Goal: Information Seeking & Learning: Learn about a topic

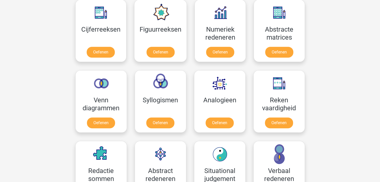
scroll to position [237, 0]
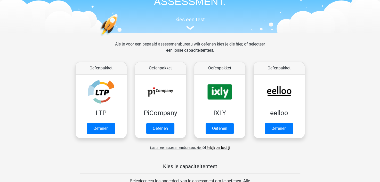
scroll to position [41, 0]
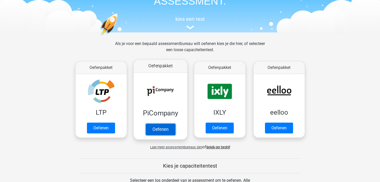
click at [163, 133] on link "Oefenen" at bounding box center [159, 129] width 29 height 11
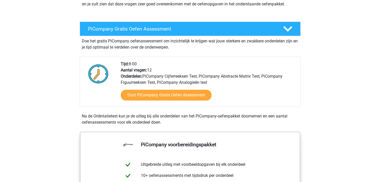
scroll to position [82, 0]
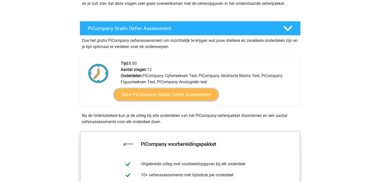
click at [193, 98] on link "Start PiCompany Gratis Oefen Assessment" at bounding box center [166, 95] width 104 height 12
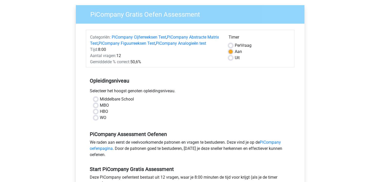
scroll to position [41, 0]
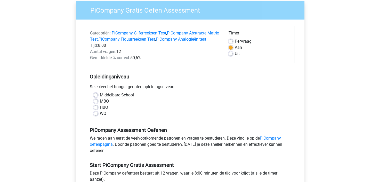
click at [100, 105] on label "MBO" at bounding box center [104, 101] width 9 height 6
click at [96, 104] on input "MBO" at bounding box center [96, 100] width 4 height 5
radio input "true"
click at [94, 105] on input "HBO" at bounding box center [96, 107] width 4 height 5
radio input "true"
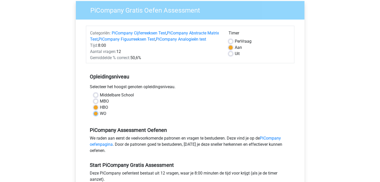
click at [94, 111] on input "WO" at bounding box center [96, 113] width 4 height 5
radio input "true"
click at [94, 105] on input "HBO" at bounding box center [96, 107] width 4 height 5
radio input "true"
click at [94, 98] on input "MBO" at bounding box center [96, 100] width 4 height 5
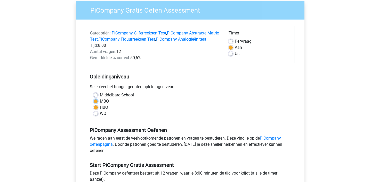
radio input "true"
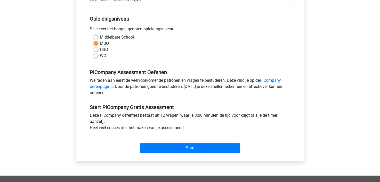
scroll to position [103, 0]
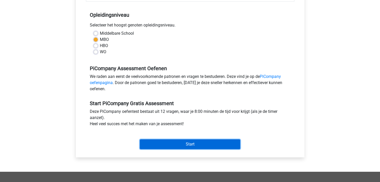
click at [189, 149] on input "Start" at bounding box center [190, 145] width 100 height 10
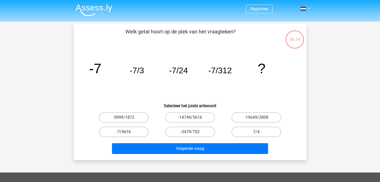
click at [130, 132] on label "-7/5616" at bounding box center [124, 132] width 50 height 10
click at [127, 132] on input "-7/5616" at bounding box center [124, 133] width 3 height 3
radio input "true"
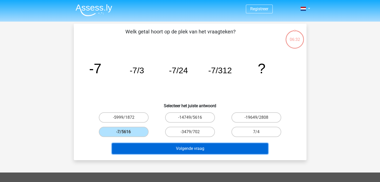
click at [203, 147] on button "Volgende vraag" at bounding box center [190, 149] width 156 height 11
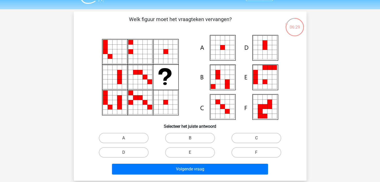
scroll to position [13, 0]
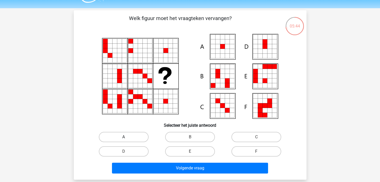
click at [142, 139] on label "A" at bounding box center [124, 137] width 50 height 10
click at [127, 139] on input "A" at bounding box center [124, 138] width 3 height 3
radio input "true"
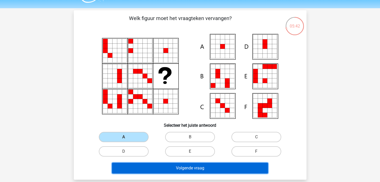
click at [178, 169] on button "Volgende vraag" at bounding box center [190, 168] width 156 height 11
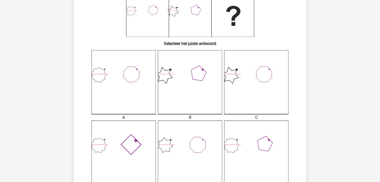
scroll to position [96, 0]
click at [187, 154] on icon at bounding box center [190, 152] width 64 height 64
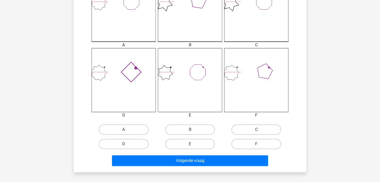
scroll to position [178, 0]
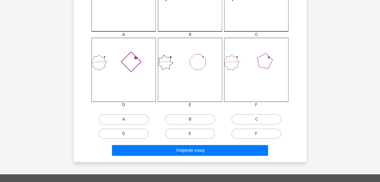
click at [198, 134] on label "E" at bounding box center [190, 134] width 50 height 10
click at [193, 134] on input "E" at bounding box center [191, 135] width 3 height 3
radio input "true"
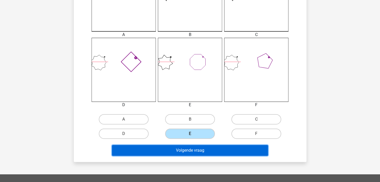
click at [204, 155] on button "Volgende vraag" at bounding box center [190, 150] width 156 height 11
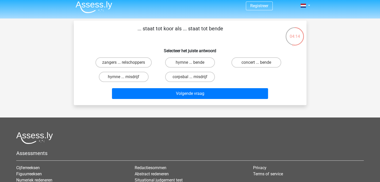
scroll to position [0, 0]
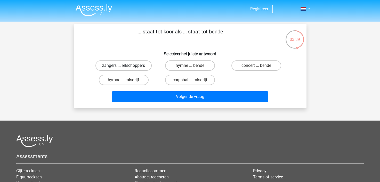
click at [114, 67] on label "zangers ... relschoppers" at bounding box center [123, 66] width 56 height 10
click at [123, 67] on input "zangers ... relschoppers" at bounding box center [124, 67] width 3 height 3
radio input "true"
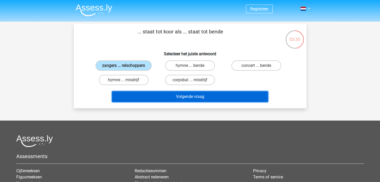
click at [165, 99] on button "Volgende vraag" at bounding box center [190, 96] width 156 height 11
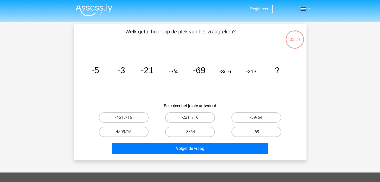
scroll to position [24, 0]
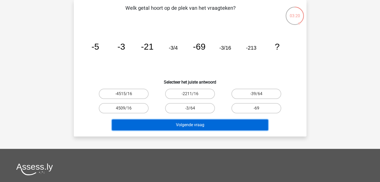
click at [172, 128] on button "Volgende vraag" at bounding box center [190, 125] width 156 height 11
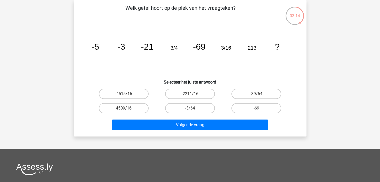
click at [142, 81] on h6 "Selecteer het juiste antwoord" at bounding box center [190, 80] width 216 height 9
drag, startPoint x: 132, startPoint y: 91, endPoint x: 140, endPoint y: 97, distance: 9.4
click at [140, 97] on label "-4515/16" at bounding box center [124, 94] width 50 height 10
click at [127, 97] on input "-4515/16" at bounding box center [124, 95] width 3 height 3
radio input "true"
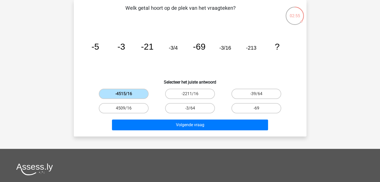
click at [140, 97] on label "-4515/16" at bounding box center [124, 94] width 50 height 10
click at [127, 97] on input "-4515/16" at bounding box center [124, 95] width 3 height 3
click at [181, 130] on div "Volgende vraag" at bounding box center [189, 126] width 199 height 13
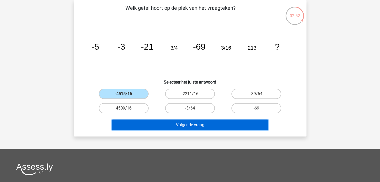
click at [181, 126] on button "Volgende vraag" at bounding box center [190, 125] width 156 height 11
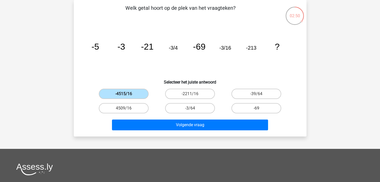
click at [141, 95] on label "-4515/16" at bounding box center [124, 94] width 50 height 10
click at [127, 95] on input "-4515/16" at bounding box center [124, 95] width 3 height 3
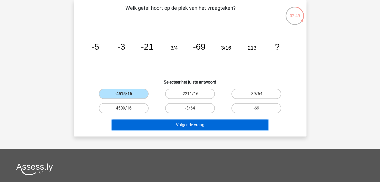
click at [170, 125] on button "Volgende vraag" at bounding box center [190, 125] width 156 height 11
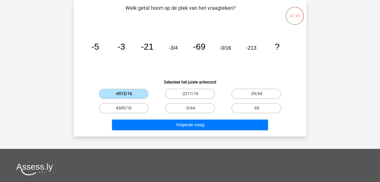
click at [134, 94] on label "-4515/16" at bounding box center [124, 94] width 50 height 10
click at [127, 94] on input "-4515/16" at bounding box center [124, 95] width 3 height 3
drag, startPoint x: 134, startPoint y: 89, endPoint x: 131, endPoint y: 109, distance: 20.3
click at [131, 109] on div "-4515/16 -2211/16 -39/64 4509/16 -3/64" at bounding box center [189, 101] width 199 height 29
click at [131, 109] on label "4509/16" at bounding box center [124, 108] width 50 height 10
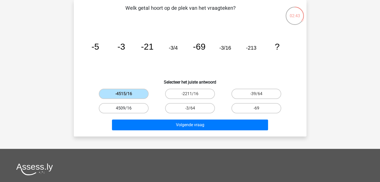
click at [127, 109] on input "4509/16" at bounding box center [124, 109] width 3 height 3
radio input "true"
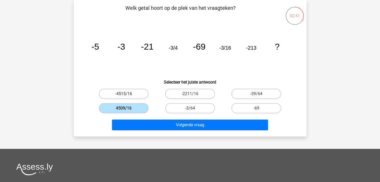
click at [137, 97] on label "-4515/16" at bounding box center [124, 94] width 50 height 10
click at [127, 97] on input "-4515/16" at bounding box center [124, 95] width 3 height 3
radio input "true"
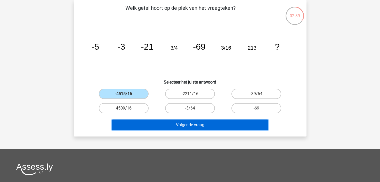
click at [162, 123] on button "Volgende vraag" at bounding box center [190, 125] width 156 height 11
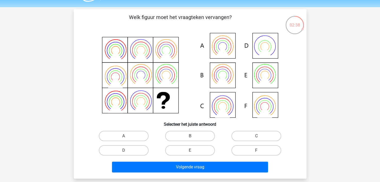
scroll to position [13, 0]
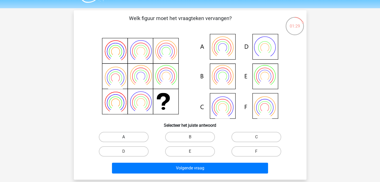
click at [136, 138] on label "A" at bounding box center [124, 137] width 50 height 10
click at [127, 138] on input "A" at bounding box center [124, 138] width 3 height 3
radio input "true"
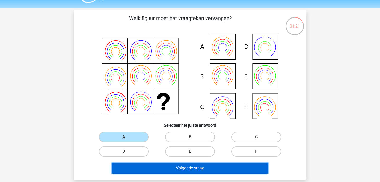
click at [191, 166] on button "Volgende vraag" at bounding box center [190, 168] width 156 height 11
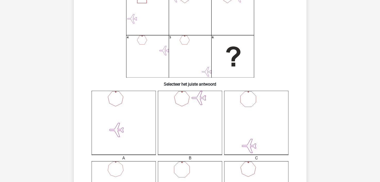
scroll to position [44, 0]
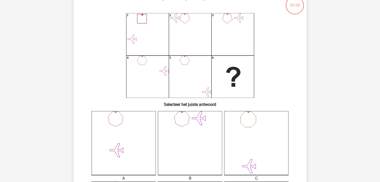
scroll to position [34, 0]
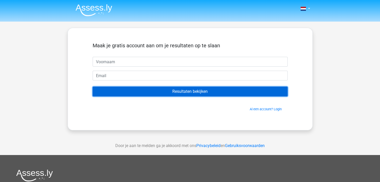
click at [197, 92] on input "Resultaten bekijken" at bounding box center [190, 92] width 195 height 10
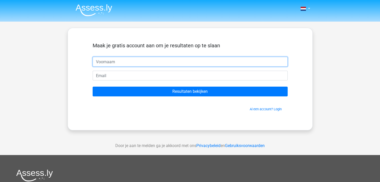
click at [172, 63] on input "text" at bounding box center [190, 62] width 195 height 10
type input "jeanice"
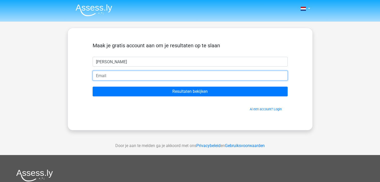
click at [151, 80] on input "email" at bounding box center [190, 76] width 195 height 10
type input "Jeanice.cruden@pameijer.nl"
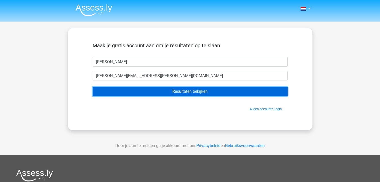
click at [189, 93] on input "Resultaten bekijken" at bounding box center [190, 92] width 195 height 10
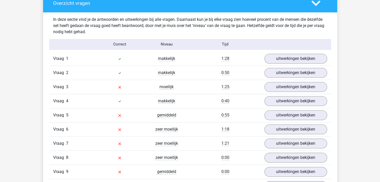
scroll to position [546, 0]
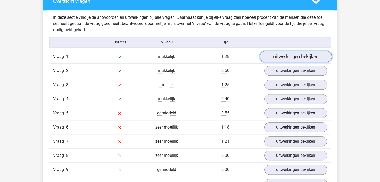
click at [297, 56] on link "uitwerkingen bekijken" at bounding box center [295, 56] width 72 height 11
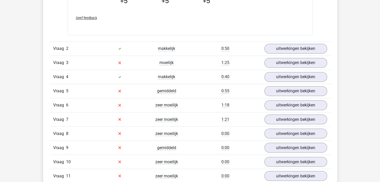
scroll to position [835, 0]
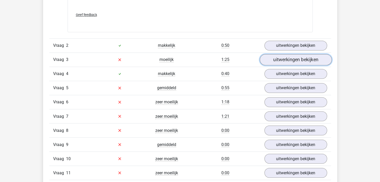
click at [303, 60] on link "uitwerkingen bekijken" at bounding box center [295, 59] width 72 height 11
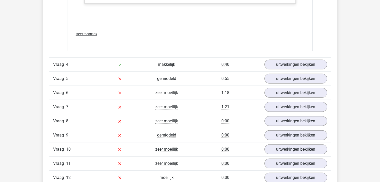
scroll to position [1309, 0]
click at [297, 91] on link "uitwerkingen bekijken" at bounding box center [295, 92] width 72 height 11
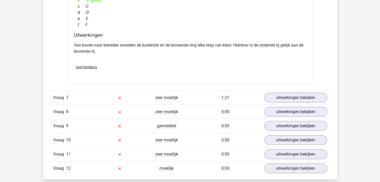
scroll to position [1536, 0]
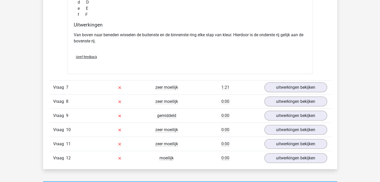
click at [297, 91] on div "Vraag 7 zeer moeilijk 1:21 uitwerkingen bekijken" at bounding box center [189, 87] width 281 height 14
click at [295, 88] on link "uitwerkingen bekijken" at bounding box center [295, 87] width 72 height 11
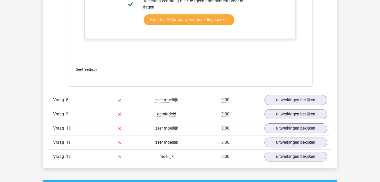
scroll to position [2010, 0]
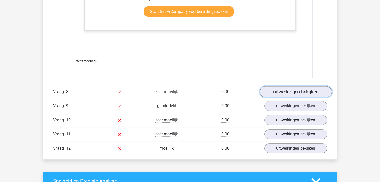
click at [287, 95] on link "uitwerkingen bekijken" at bounding box center [295, 91] width 72 height 11
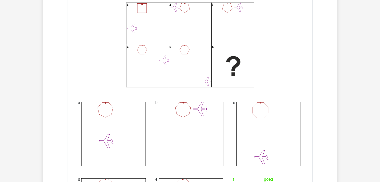
scroll to position [1639, 0]
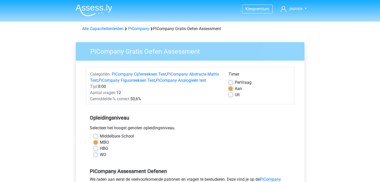
scroll to position [103, 0]
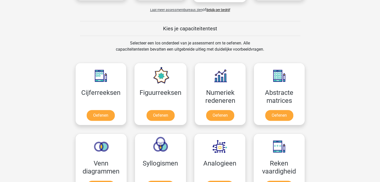
scroll to position [186, 0]
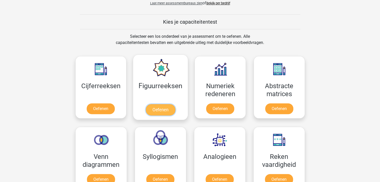
click at [166, 107] on link "Oefenen" at bounding box center [160, 109] width 29 height 11
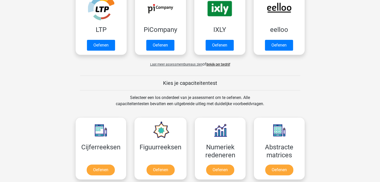
scroll to position [124, 0]
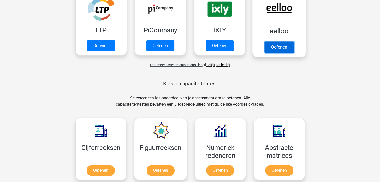
click at [278, 41] on link "Oefenen" at bounding box center [278, 46] width 29 height 11
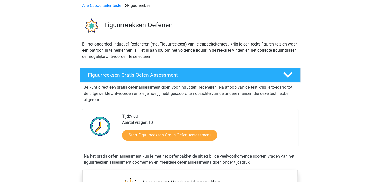
scroll to position [31, 0]
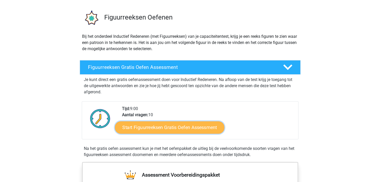
click at [175, 128] on link "Start Figuurreeksen Gratis Oefen Assessment" at bounding box center [169, 127] width 109 height 12
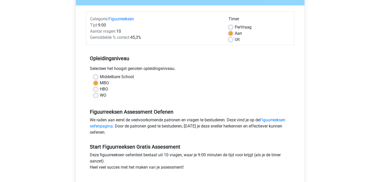
scroll to position [62, 0]
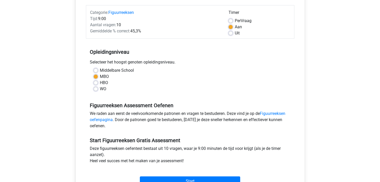
click at [98, 81] on div "HBO" at bounding box center [190, 83] width 193 height 6
click at [100, 82] on label "HBO" at bounding box center [104, 83] width 8 height 6
click at [97, 82] on input "HBO" at bounding box center [96, 82] width 4 height 5
radio input "true"
click at [94, 86] on input "WO" at bounding box center [96, 88] width 4 height 5
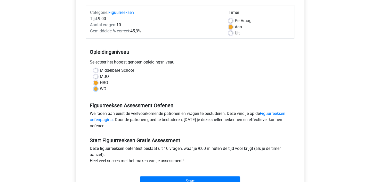
radio input "true"
click at [94, 68] on input "Middelbare School" at bounding box center [96, 70] width 4 height 5
radio input "true"
click at [94, 74] on input "MBO" at bounding box center [96, 76] width 4 height 5
radio input "true"
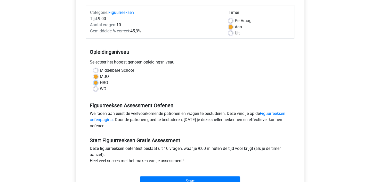
click at [94, 80] on input "HBO" at bounding box center [96, 82] width 4 height 5
radio input "true"
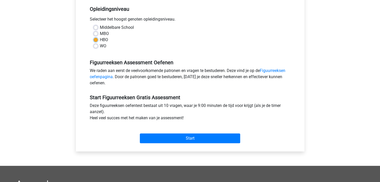
scroll to position [113, 0]
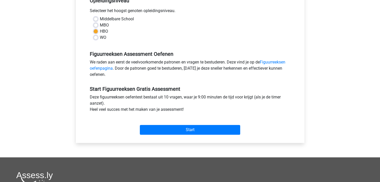
click at [228, 139] on div "Categorie: Figuurreeksen Tijd: 9:00 Aantal vragen: 10 Gemiddelde % correct: 45,…" at bounding box center [190, 45] width 221 height 196
click at [217, 124] on div "Start" at bounding box center [190, 126] width 208 height 18
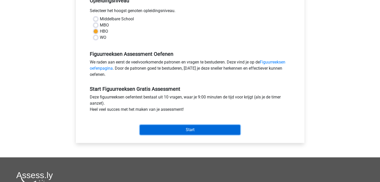
click at [220, 128] on input "Start" at bounding box center [190, 130] width 100 height 10
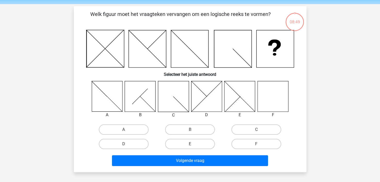
scroll to position [21, 0]
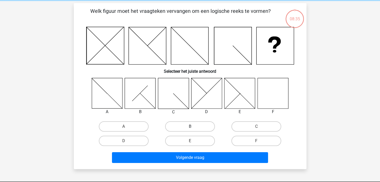
click at [201, 124] on label "B" at bounding box center [190, 127] width 50 height 10
click at [193, 127] on input "B" at bounding box center [191, 128] width 3 height 3
radio input "true"
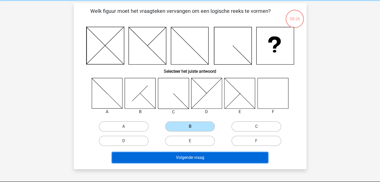
click at [186, 159] on button "Volgende vraag" at bounding box center [190, 158] width 156 height 11
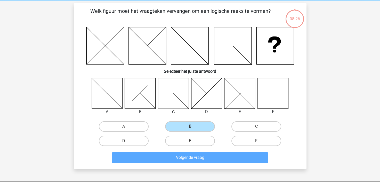
scroll to position [24, 0]
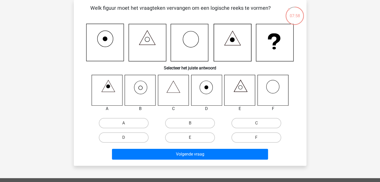
click at [141, 91] on icon at bounding box center [140, 90] width 31 height 31
click at [260, 136] on label "F" at bounding box center [256, 138] width 50 height 10
click at [260, 138] on input "F" at bounding box center [257, 139] width 3 height 3
radio input "true"
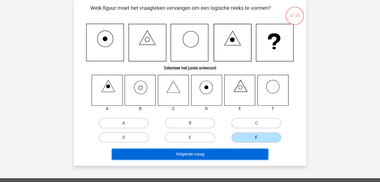
click at [224, 153] on button "Volgende vraag" at bounding box center [190, 154] width 156 height 11
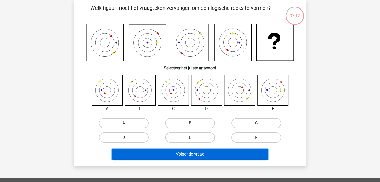
click at [224, 153] on button "Volgende vraag" at bounding box center [190, 154] width 156 height 11
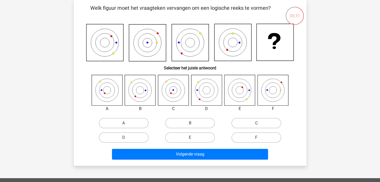
click at [374, 64] on div "Kies premium jeanice Jeanice.cruden@pameijer.nl" at bounding box center [190, 145] width 380 height 338
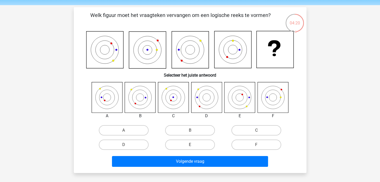
scroll to position [13, 0]
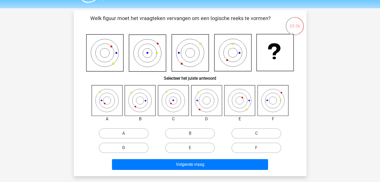
click at [121, 151] on label "D" at bounding box center [124, 148] width 50 height 10
click at [123, 151] on input "D" at bounding box center [124, 149] width 3 height 3
radio input "true"
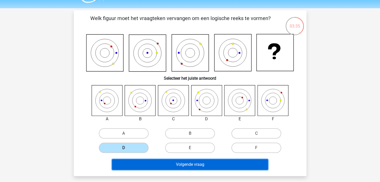
click at [169, 167] on button "Volgende vraag" at bounding box center [190, 165] width 156 height 11
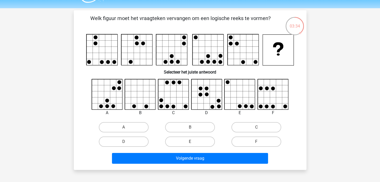
scroll to position [24, 0]
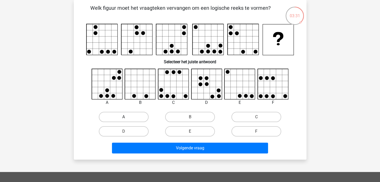
click at [129, 121] on label "A" at bounding box center [124, 117] width 50 height 10
click at [127, 121] on input "A" at bounding box center [124, 118] width 3 height 3
radio input "true"
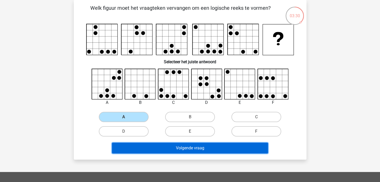
click at [154, 147] on button "Volgende vraag" at bounding box center [190, 148] width 156 height 11
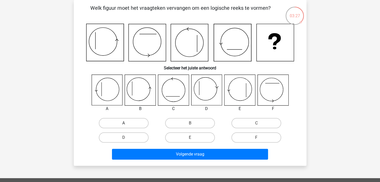
click at [127, 120] on label "A" at bounding box center [124, 123] width 50 height 10
click at [127, 123] on input "A" at bounding box center [124, 124] width 3 height 3
radio input "true"
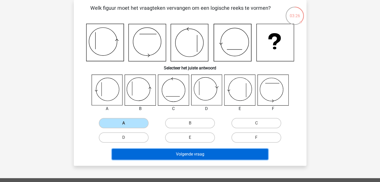
click at [150, 155] on button "Volgende vraag" at bounding box center [190, 154] width 156 height 11
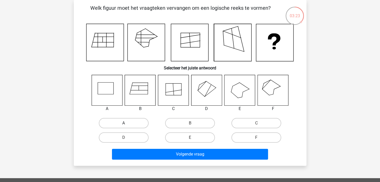
drag, startPoint x: 137, startPoint y: 123, endPoint x: 132, endPoint y: 124, distance: 5.0
click at [132, 124] on label "A" at bounding box center [124, 123] width 50 height 10
click at [127, 124] on input "A" at bounding box center [124, 124] width 3 height 3
radio input "true"
click at [132, 124] on label "A" at bounding box center [124, 123] width 50 height 10
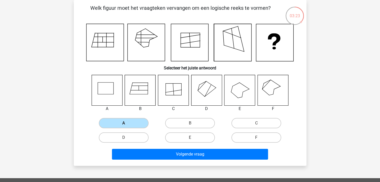
click at [127, 124] on input "A" at bounding box center [124, 124] width 3 height 3
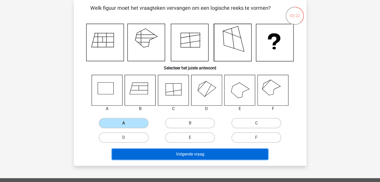
click at [145, 152] on button "Volgende vraag" at bounding box center [190, 154] width 156 height 11
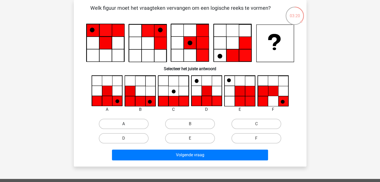
click at [128, 123] on label "A" at bounding box center [124, 124] width 50 height 10
click at [127, 124] on input "A" at bounding box center [124, 125] width 3 height 3
radio input "true"
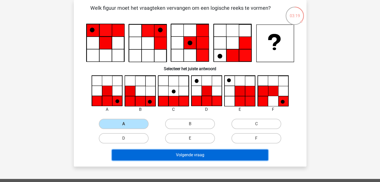
click at [136, 155] on button "Volgende vraag" at bounding box center [190, 155] width 156 height 11
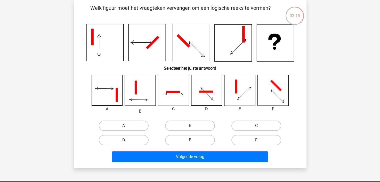
click at [126, 125] on label "A" at bounding box center [124, 126] width 50 height 10
click at [126, 126] on input "A" at bounding box center [124, 127] width 3 height 3
radio input "true"
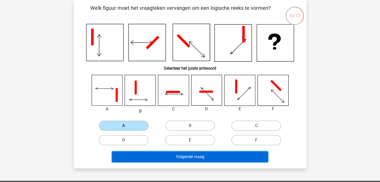
click at [138, 154] on button "Volgende vraag" at bounding box center [190, 157] width 156 height 11
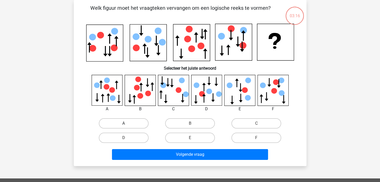
click at [132, 122] on label "A" at bounding box center [124, 124] width 50 height 10
click at [127, 124] on input "A" at bounding box center [124, 125] width 3 height 3
radio input "true"
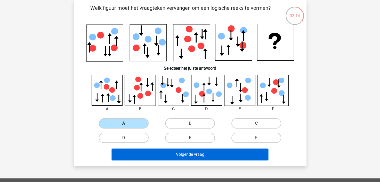
click at [144, 155] on button "Volgende vraag" at bounding box center [190, 154] width 156 height 11
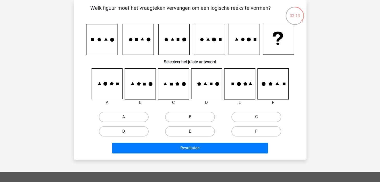
click at [125, 118] on input "A" at bounding box center [124, 118] width 3 height 3
radio input "true"
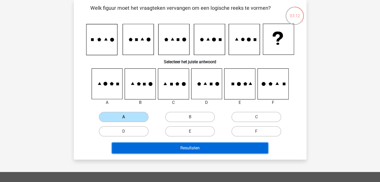
click at [137, 150] on button "Resultaten" at bounding box center [190, 148] width 156 height 11
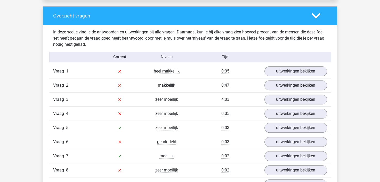
scroll to position [381, 0]
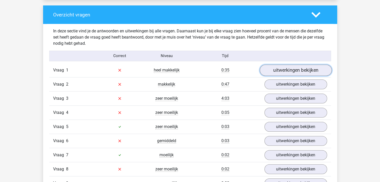
click at [279, 70] on link "uitwerkingen bekijken" at bounding box center [295, 70] width 72 height 11
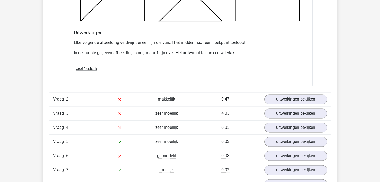
scroll to position [670, 0]
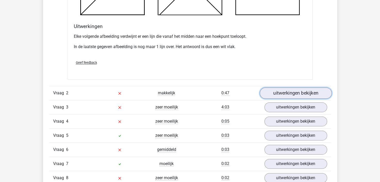
click at [293, 92] on link "uitwerkingen bekijken" at bounding box center [295, 93] width 72 height 11
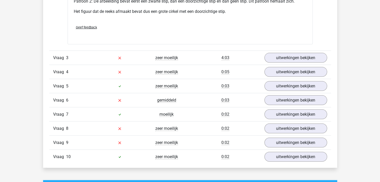
scroll to position [1051, 0]
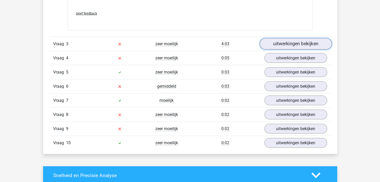
click at [299, 45] on link "uitwerkingen bekijken" at bounding box center [295, 43] width 72 height 11
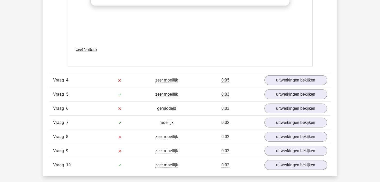
scroll to position [1464, 0]
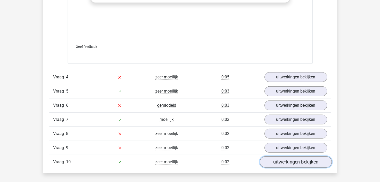
click at [281, 163] on link "uitwerkingen bekijken" at bounding box center [295, 162] width 72 height 11
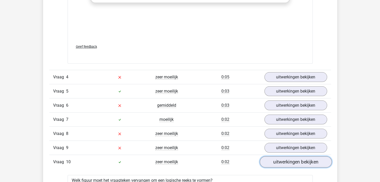
click at [281, 163] on link "uitwerkingen bekijken" at bounding box center [295, 162] width 72 height 11
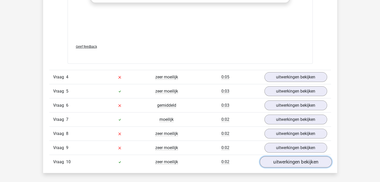
click at [281, 163] on link "uitwerkingen bekijken" at bounding box center [295, 162] width 72 height 11
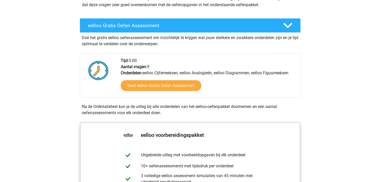
scroll to position [82, 0]
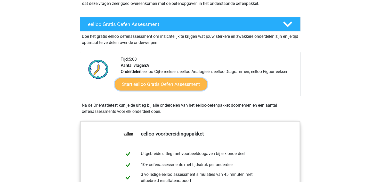
click at [174, 86] on link "Start eelloo Gratis Oefen Assessment" at bounding box center [160, 84] width 93 height 12
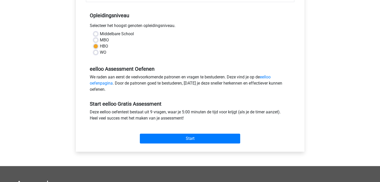
scroll to position [103, 0]
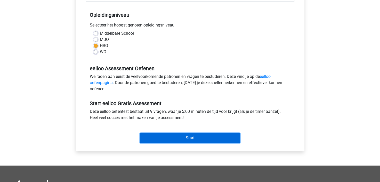
click at [222, 135] on input "Start" at bounding box center [190, 138] width 100 height 10
click at [195, 138] on input "Start" at bounding box center [190, 138] width 100 height 10
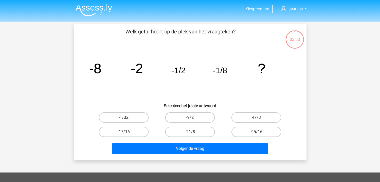
click at [137, 119] on label "-1/32" at bounding box center [124, 118] width 50 height 10
click at [127, 119] on input "-1/32" at bounding box center [124, 119] width 3 height 3
radio input "true"
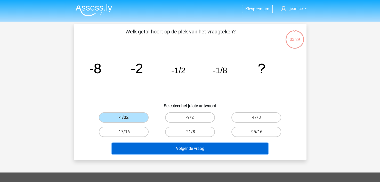
click at [169, 148] on button "Volgende vraag" at bounding box center [190, 149] width 156 height 11
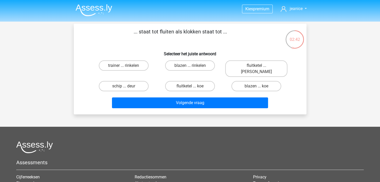
click at [257, 66] on input "fluitketel ... luiden" at bounding box center [257, 67] width 3 height 3
radio input "true"
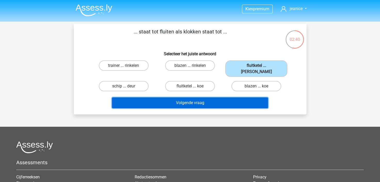
click at [217, 98] on button "Volgende vraag" at bounding box center [190, 103] width 156 height 11
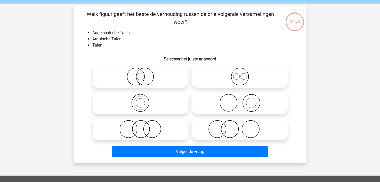
scroll to position [24, 0]
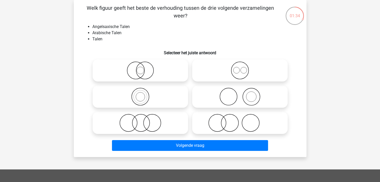
click at [242, 67] on input "radio" at bounding box center [241, 66] width 3 height 3
radio input "true"
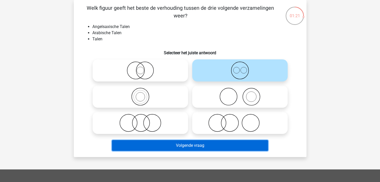
click at [227, 144] on button "Volgende vraag" at bounding box center [190, 145] width 156 height 11
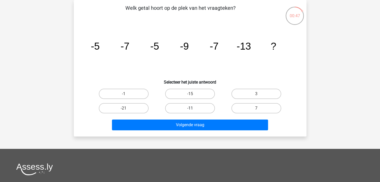
click at [200, 108] on label "-11" at bounding box center [190, 108] width 50 height 10
click at [193, 108] on input "-11" at bounding box center [191, 109] width 3 height 3
radio input "true"
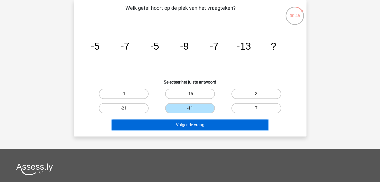
click at [202, 123] on button "Volgende vraag" at bounding box center [190, 125] width 156 height 11
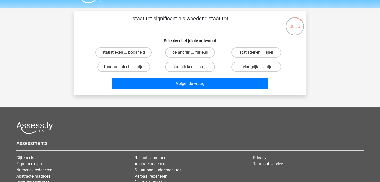
scroll to position [0, 0]
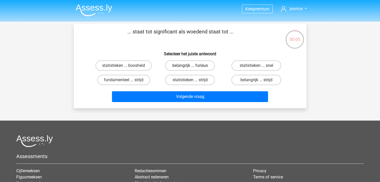
click at [198, 67] on label "belangrijk ... furieus" at bounding box center [190, 66] width 50 height 10
click at [193, 67] on input "belangrijk ... furieus" at bounding box center [191, 67] width 3 height 3
radio input "true"
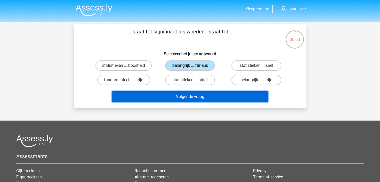
click at [193, 100] on button "Volgende vraag" at bounding box center [190, 96] width 156 height 11
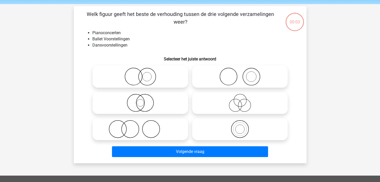
scroll to position [24, 0]
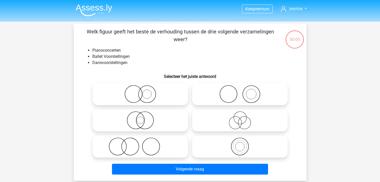
scroll to position [24, 0]
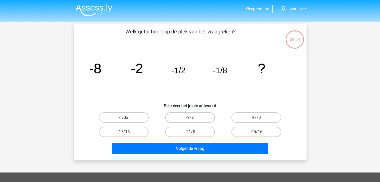
click at [141, 115] on label "-1/32" at bounding box center [124, 118] width 50 height 10
click at [127, 118] on input "-1/32" at bounding box center [124, 119] width 3 height 3
radio input "true"
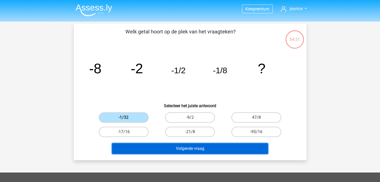
click at [188, 152] on button "Volgende vraag" at bounding box center [190, 149] width 156 height 11
